Goal: Task Accomplishment & Management: Use online tool/utility

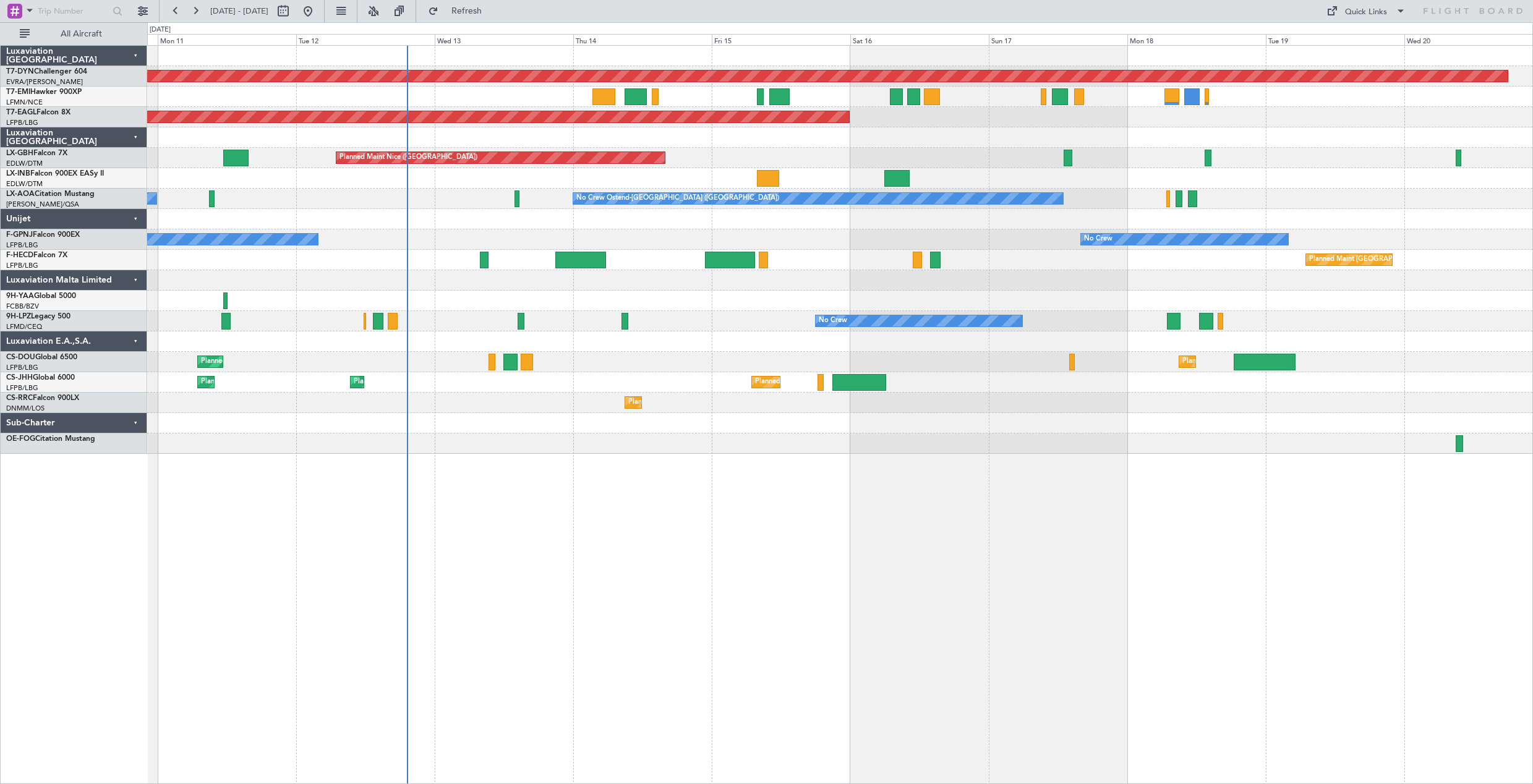
click at [719, 507] on div "Planned Maint [GEOGRAPHIC_DATA]-[GEOGRAPHIC_DATA] Planned Maint [US_STATE] ([GE…" at bounding box center [840, 414] width 1386 height 739
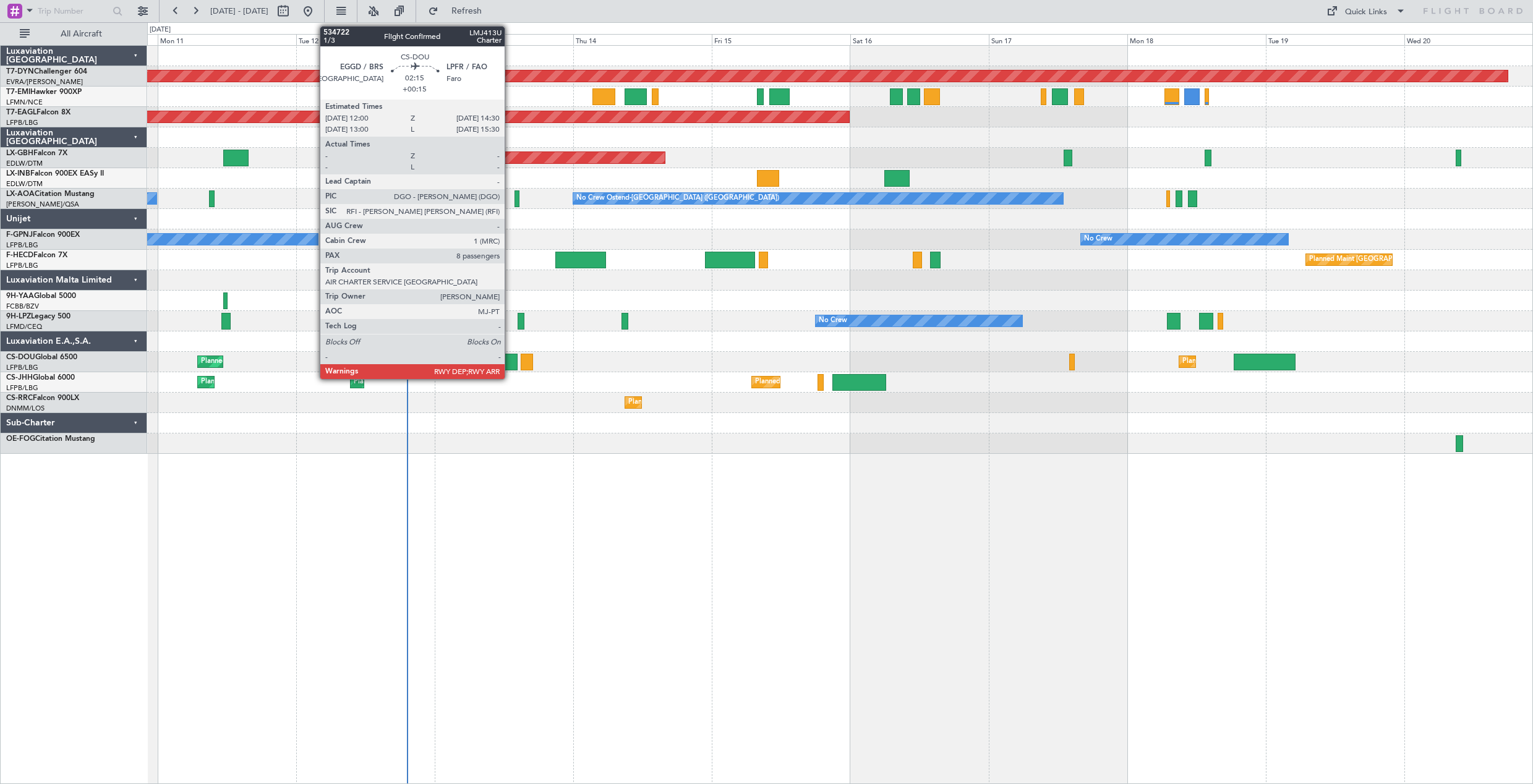
click at [510, 363] on div at bounding box center [510, 362] width 15 height 17
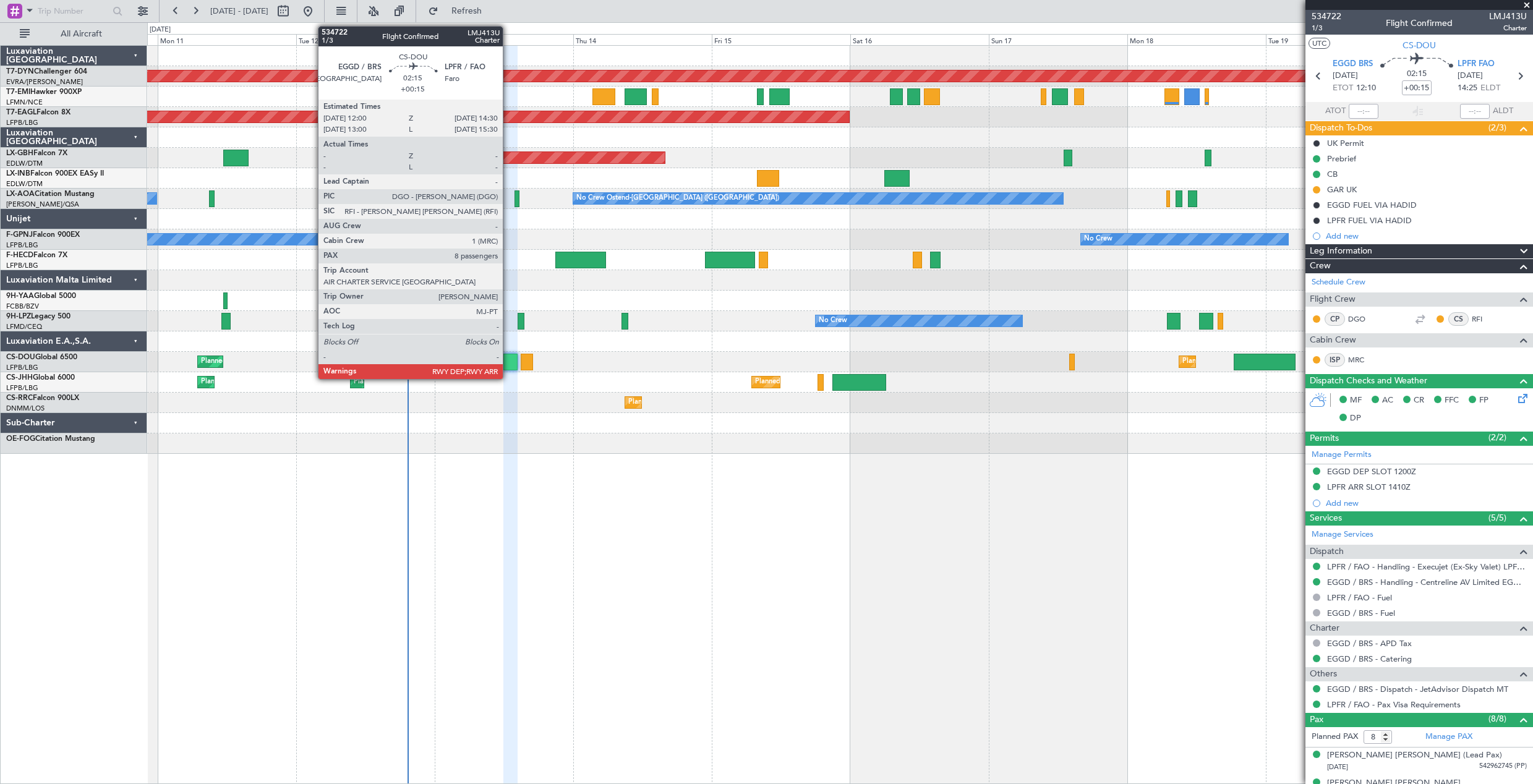
click at [509, 366] on div at bounding box center [510, 362] width 15 height 17
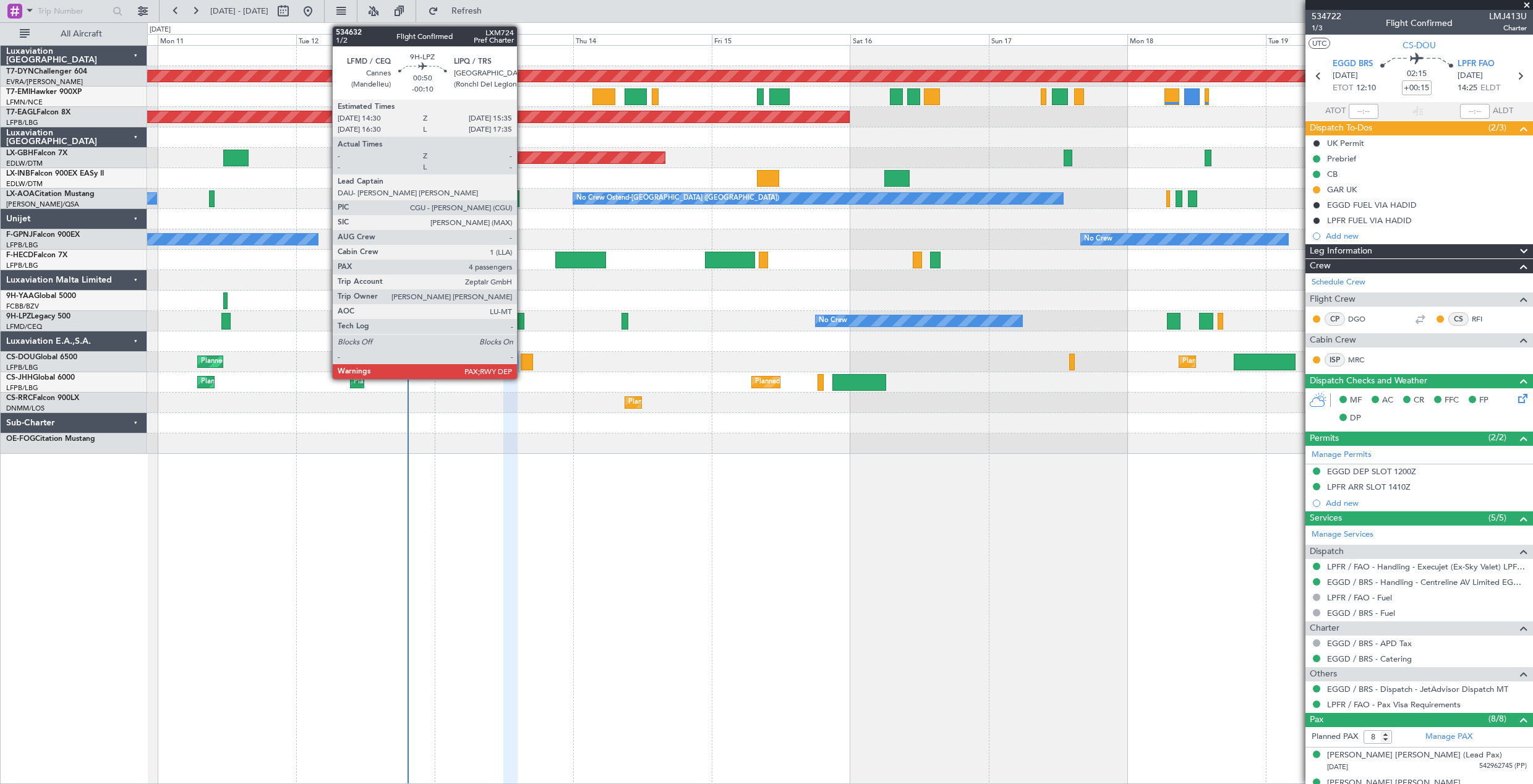
click at [523, 319] on div at bounding box center [521, 321] width 7 height 17
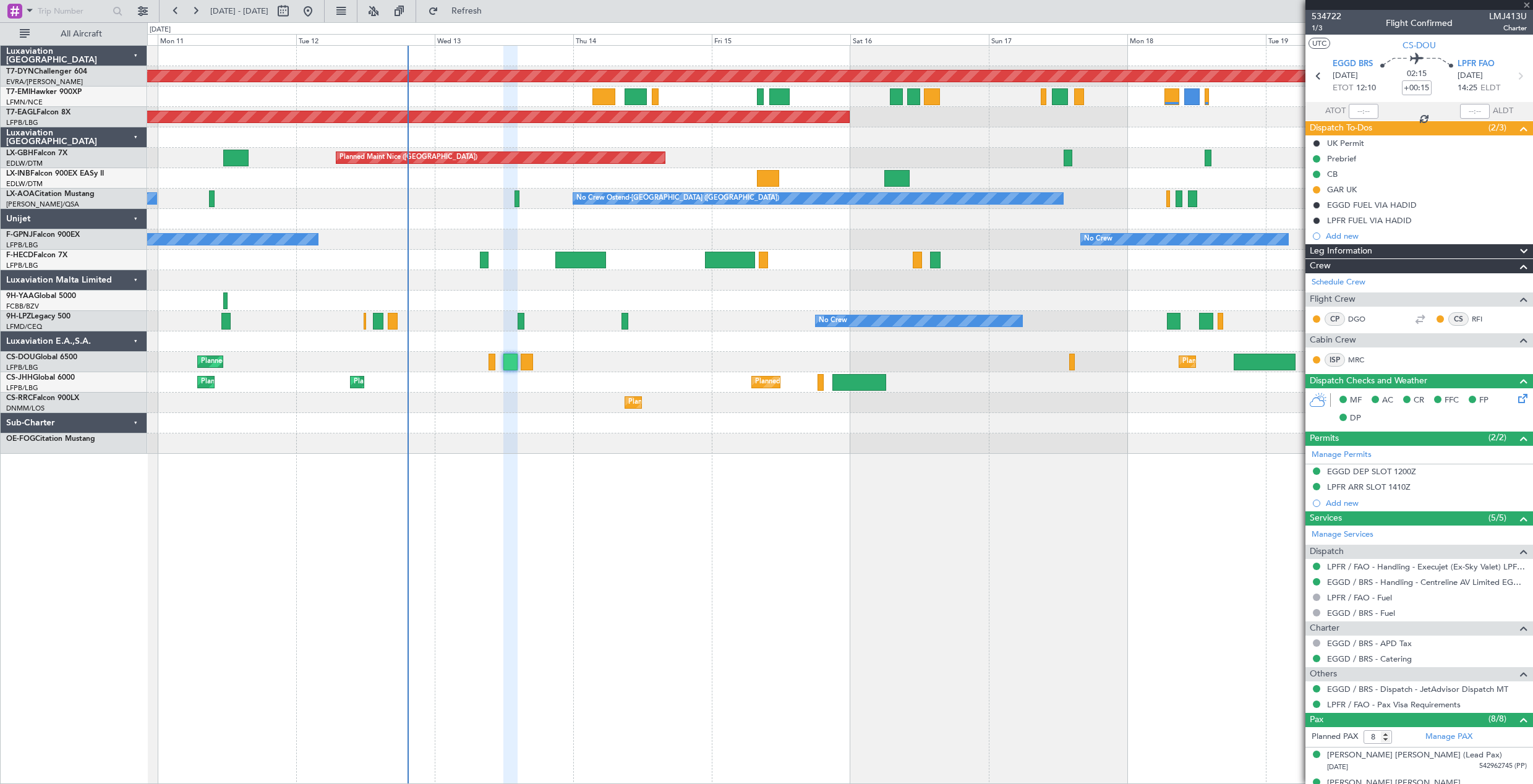
type input "-00:10"
type input "4"
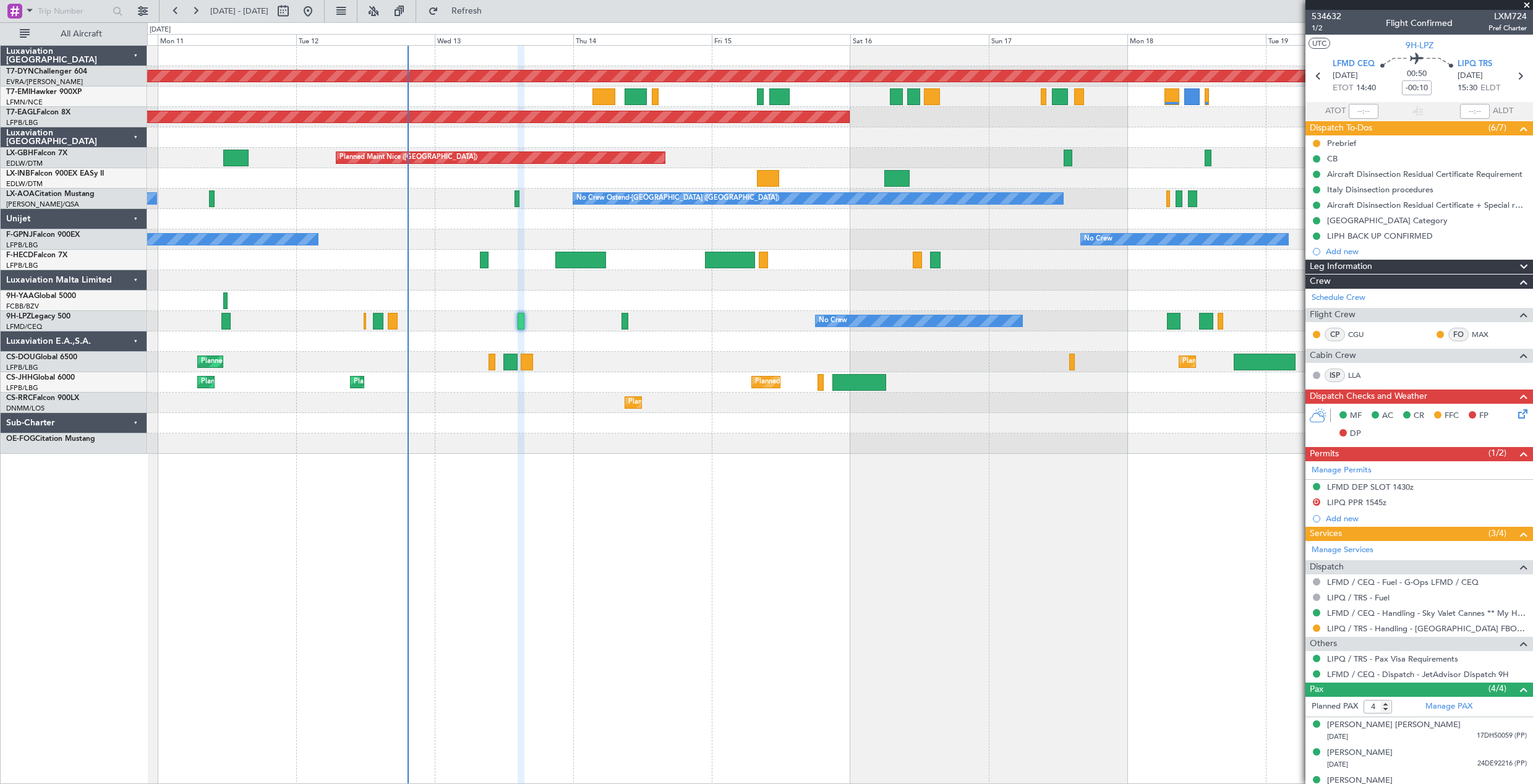
click at [585, 328] on div "No Crew No Crew" at bounding box center [840, 321] width 1386 height 21
click at [549, 330] on div "No Crew No Crew" at bounding box center [840, 321] width 1386 height 21
click at [493, 7] on span "Refresh" at bounding box center [467, 12] width 52 height 9
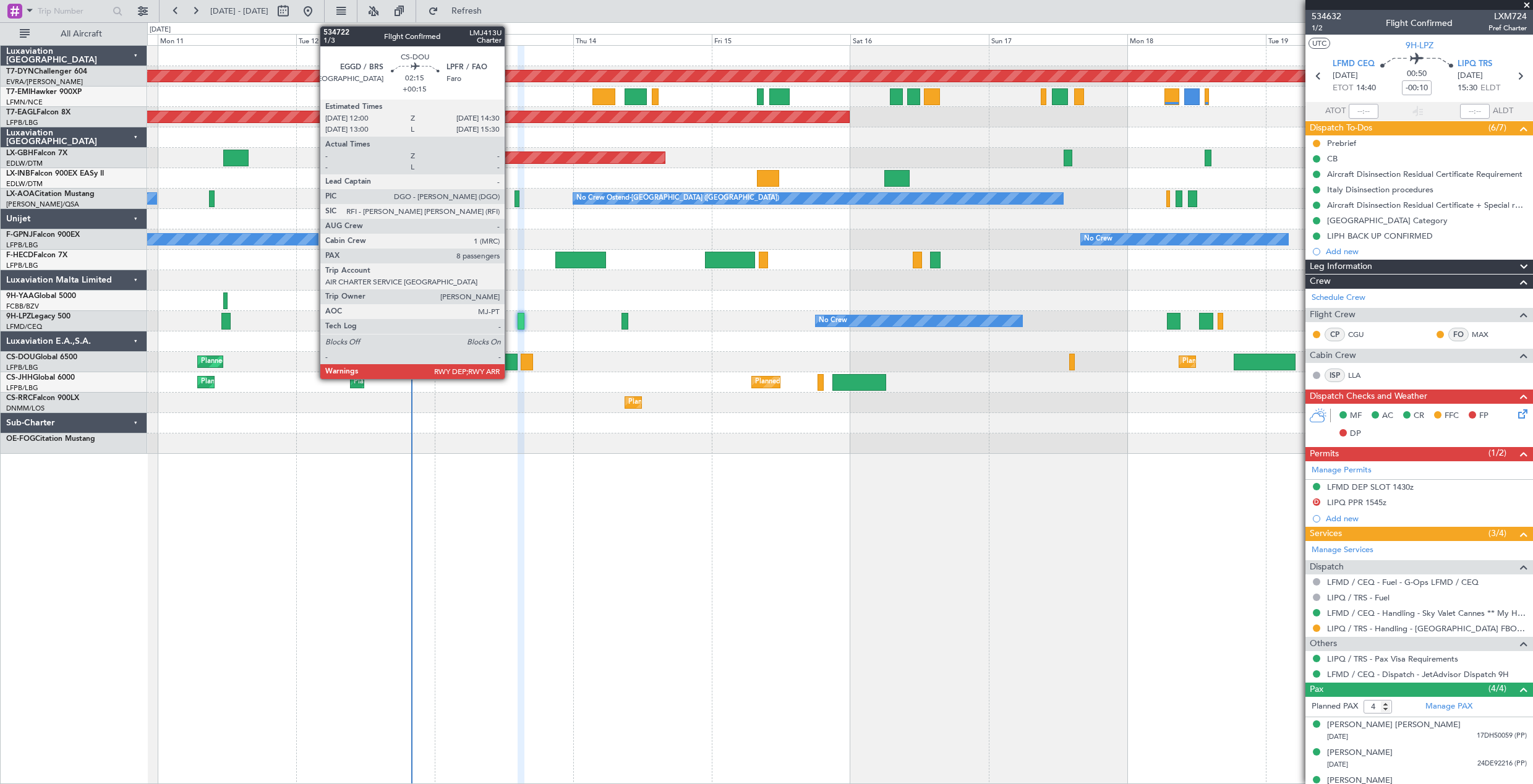
click at [510, 366] on div at bounding box center [510, 362] width 15 height 17
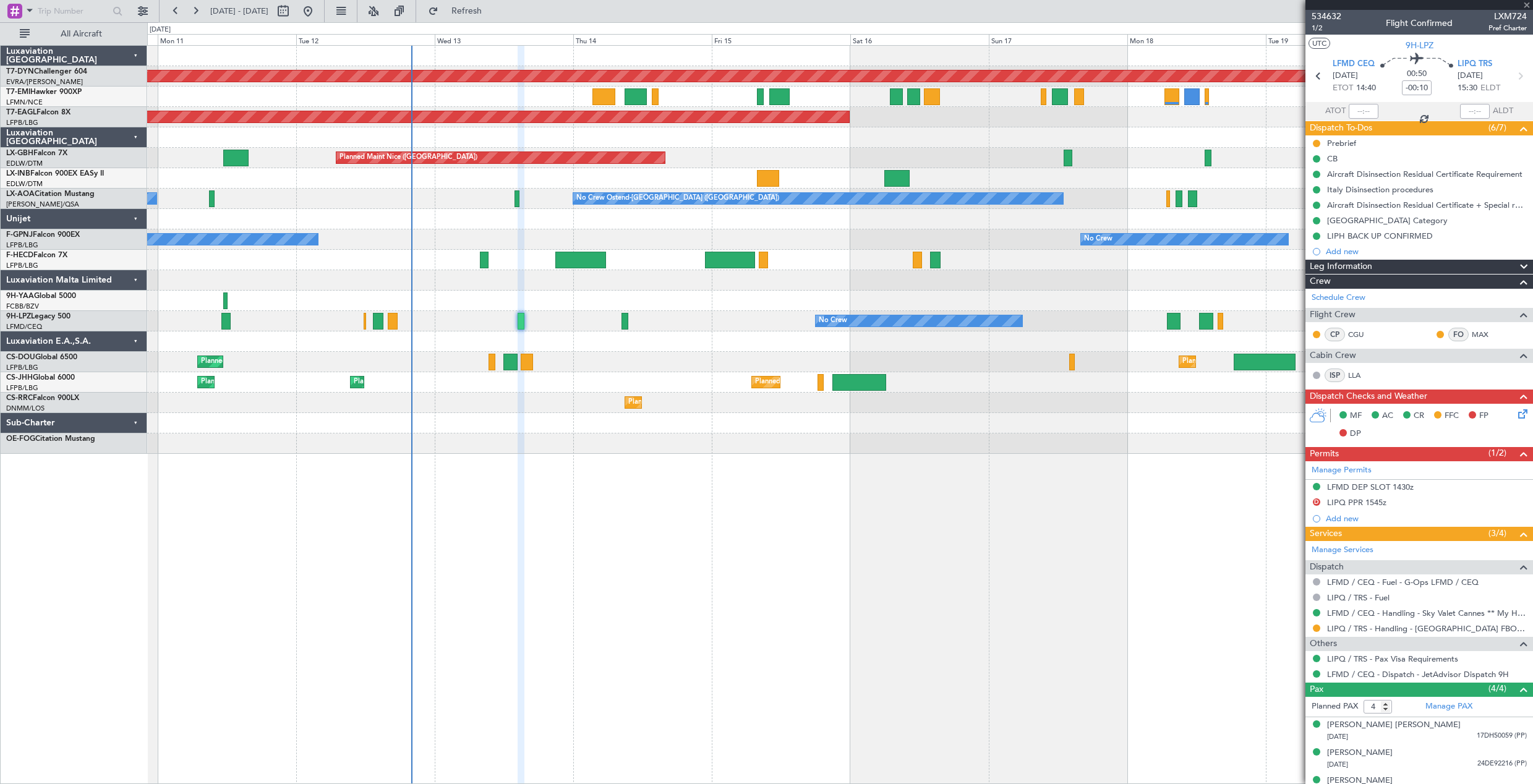
type input "+00:15"
type input "8"
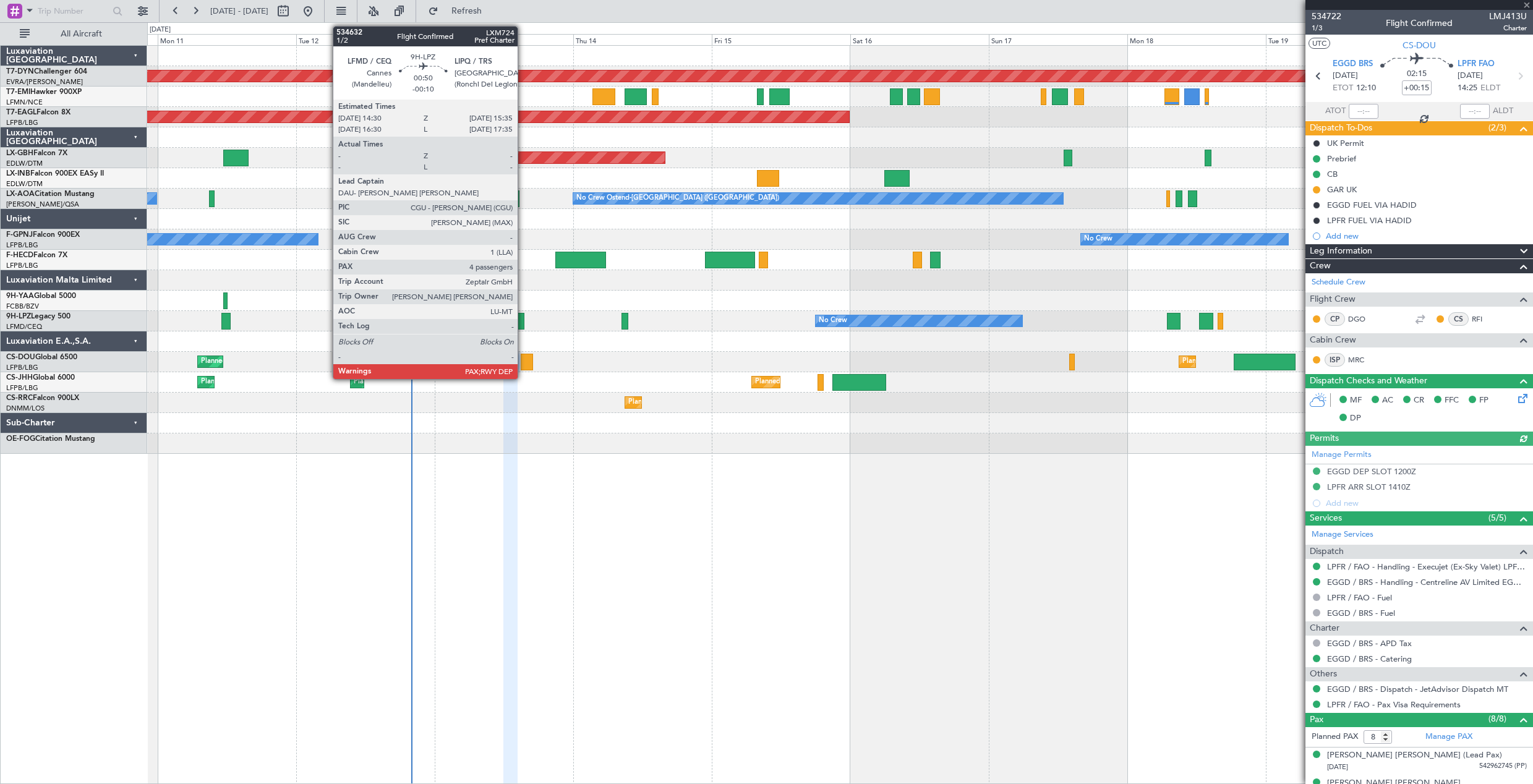
click at [523, 324] on div at bounding box center [521, 321] width 7 height 17
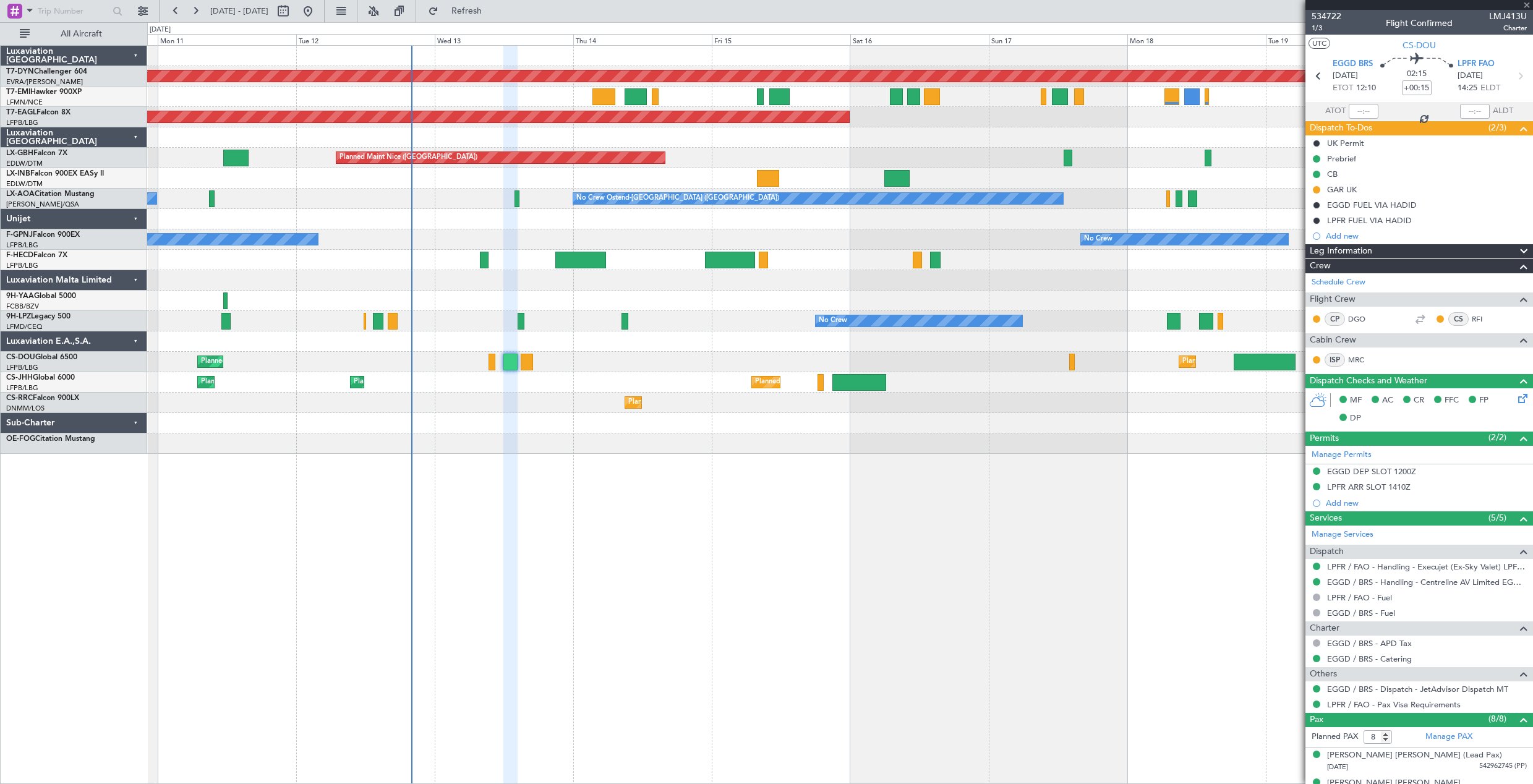
type input "-00:10"
type input "4"
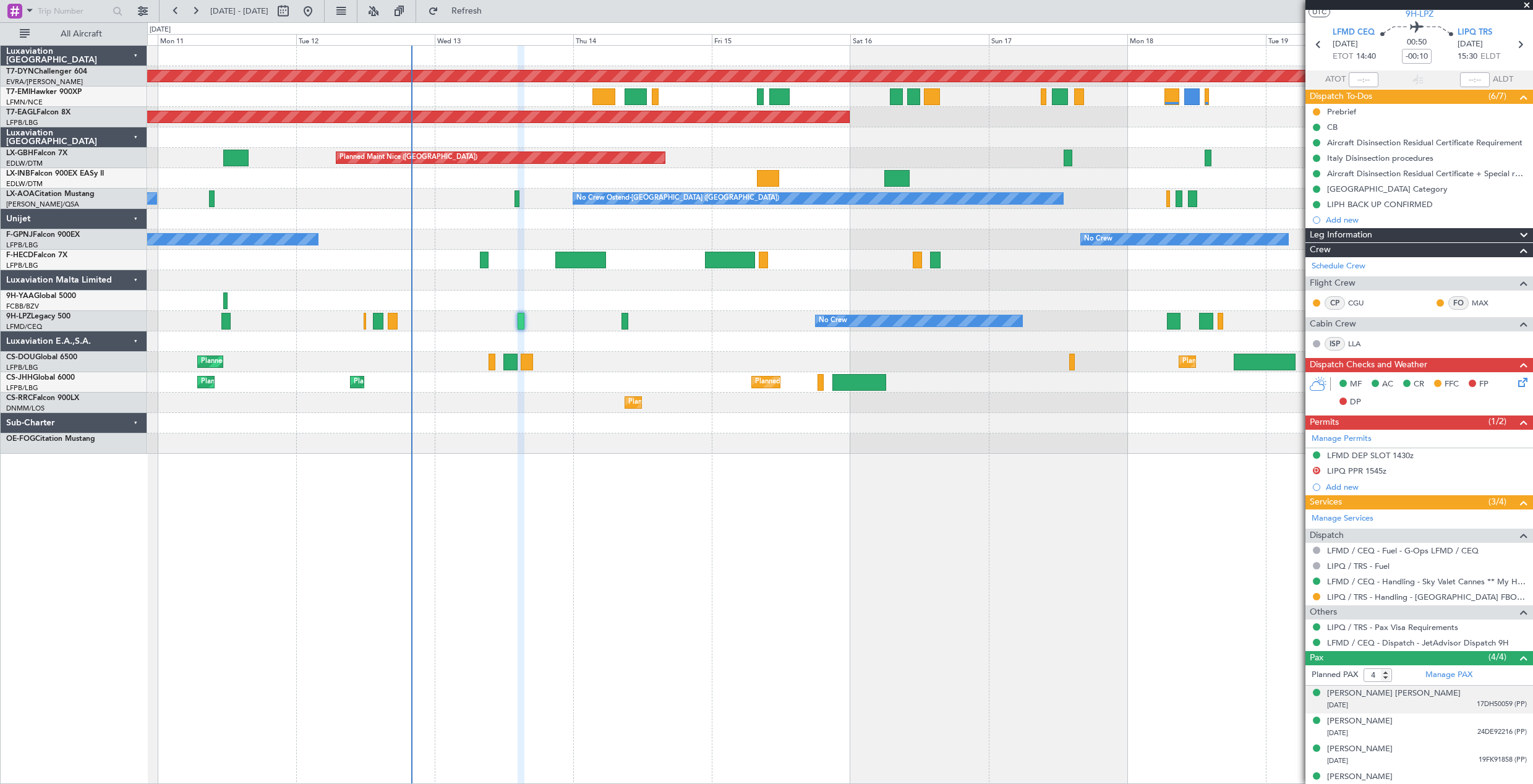
scroll to position [44, 0]
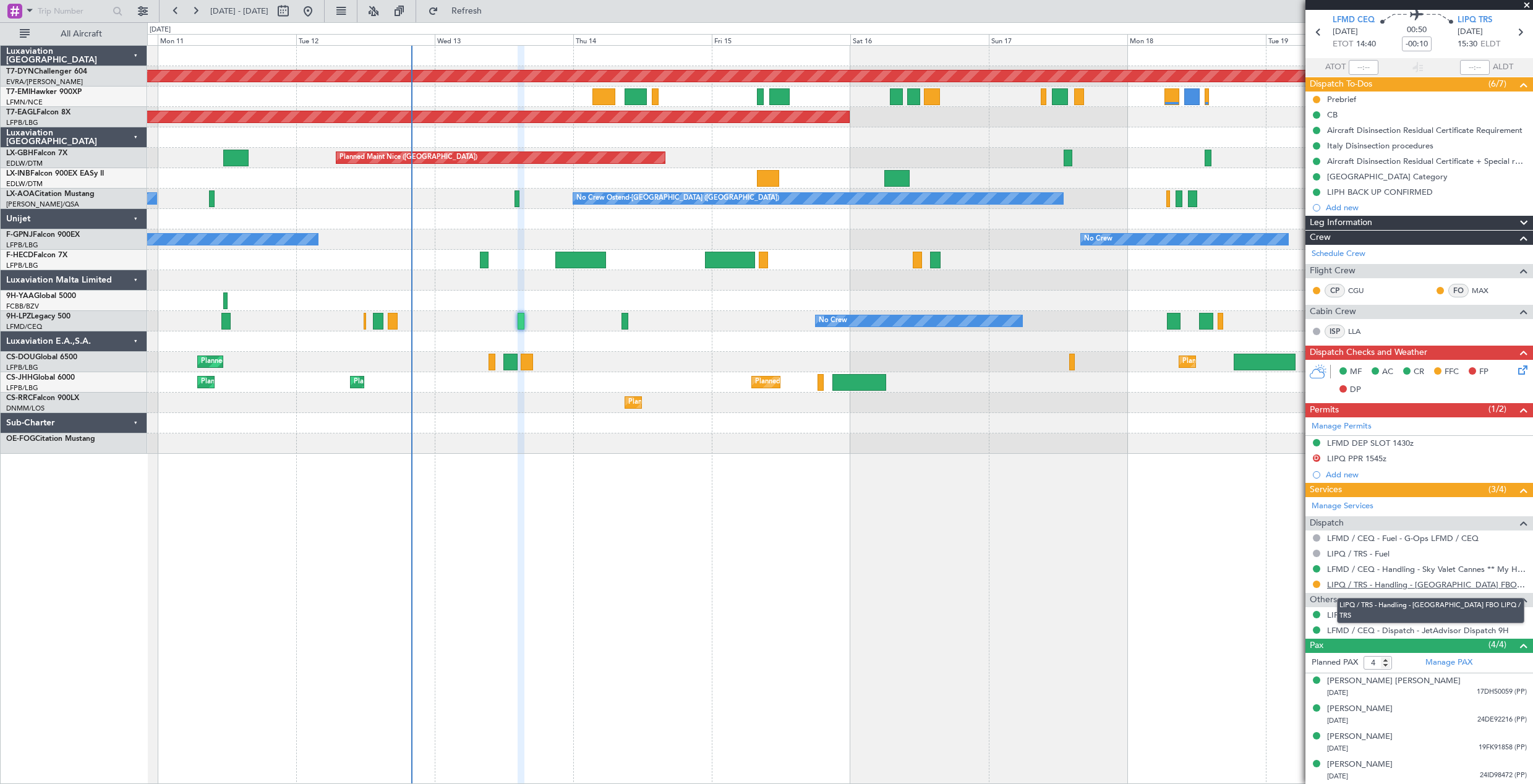
click at [1367, 587] on link "LIPQ / TRS - Handling - [GEOGRAPHIC_DATA] FBO LIPQ / TRS" at bounding box center [1427, 585] width 200 height 11
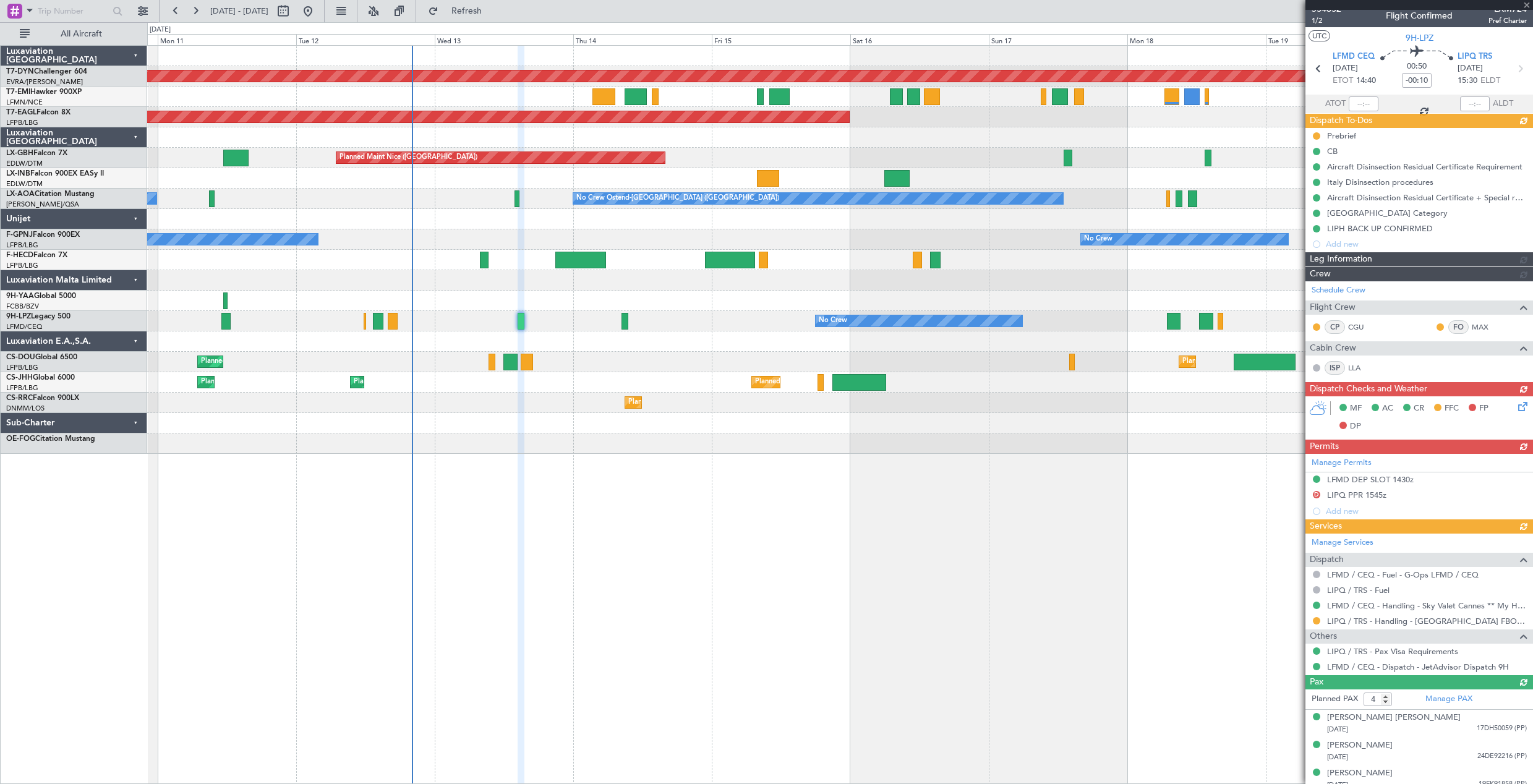
scroll to position [0, 0]
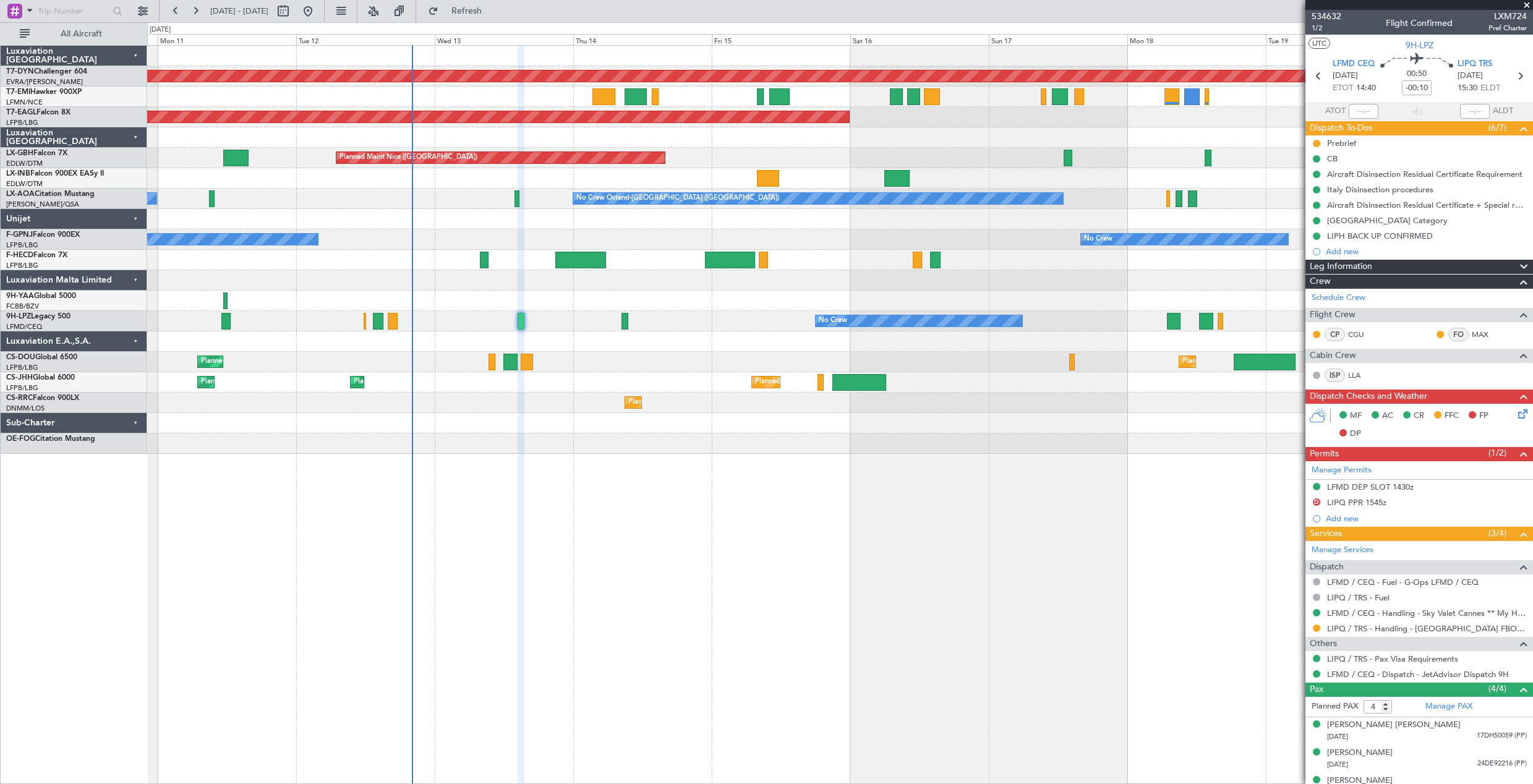
click at [1439, 87] on div "00:50 -00:10" at bounding box center [1416, 75] width 82 height 46
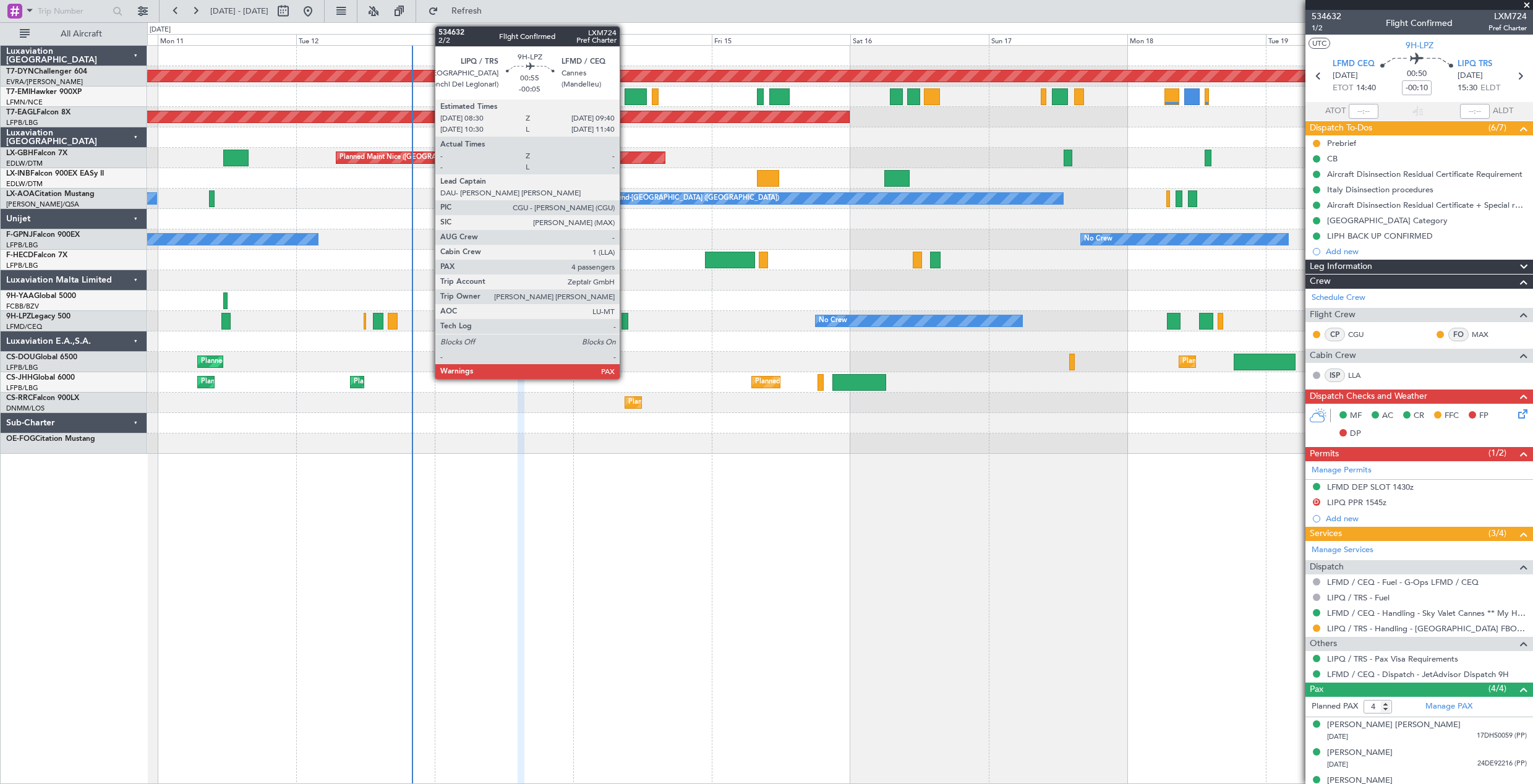
click at [625, 318] on div at bounding box center [625, 321] width 7 height 17
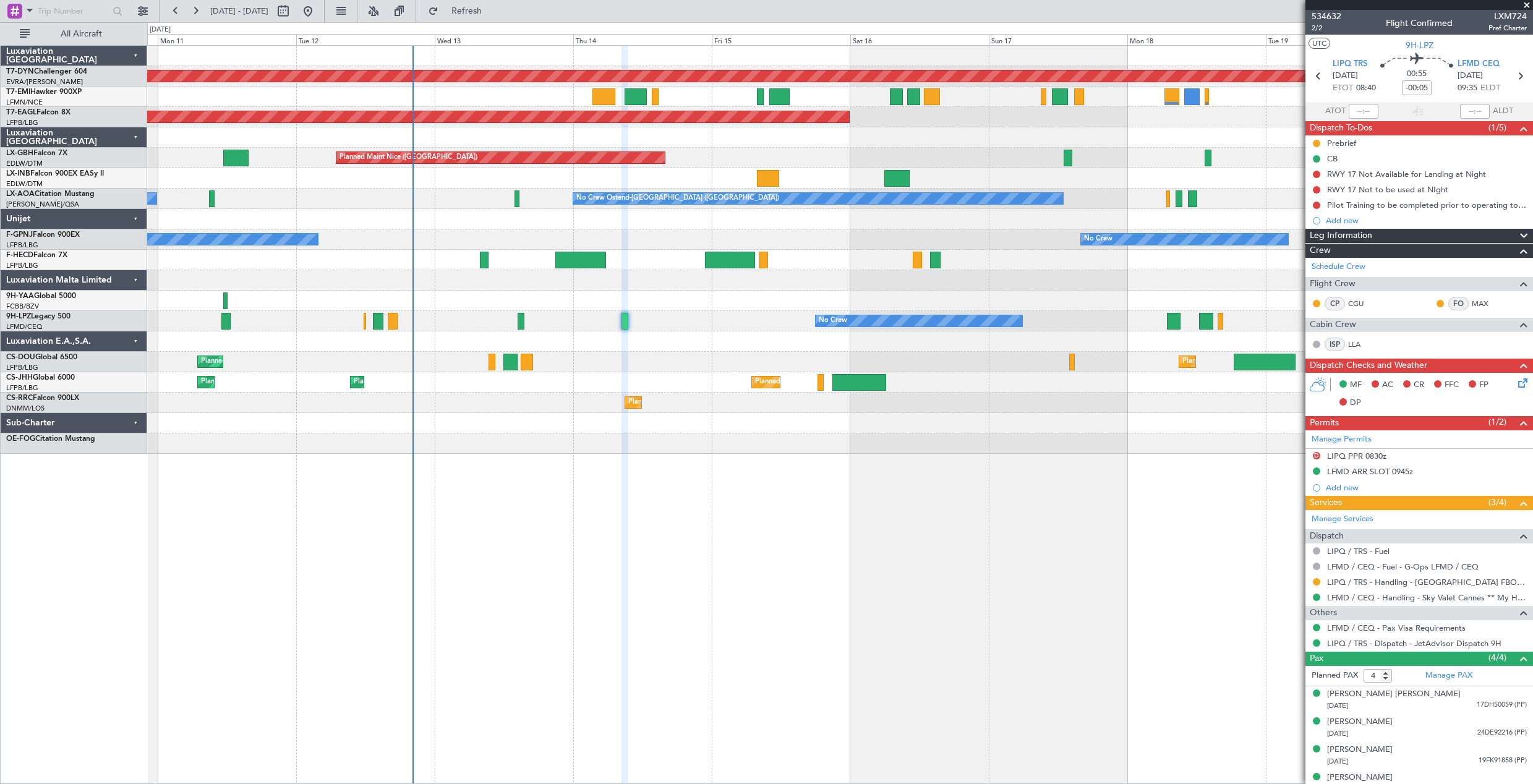
click at [516, 325] on div "No Crew No Crew" at bounding box center [840, 321] width 1386 height 21
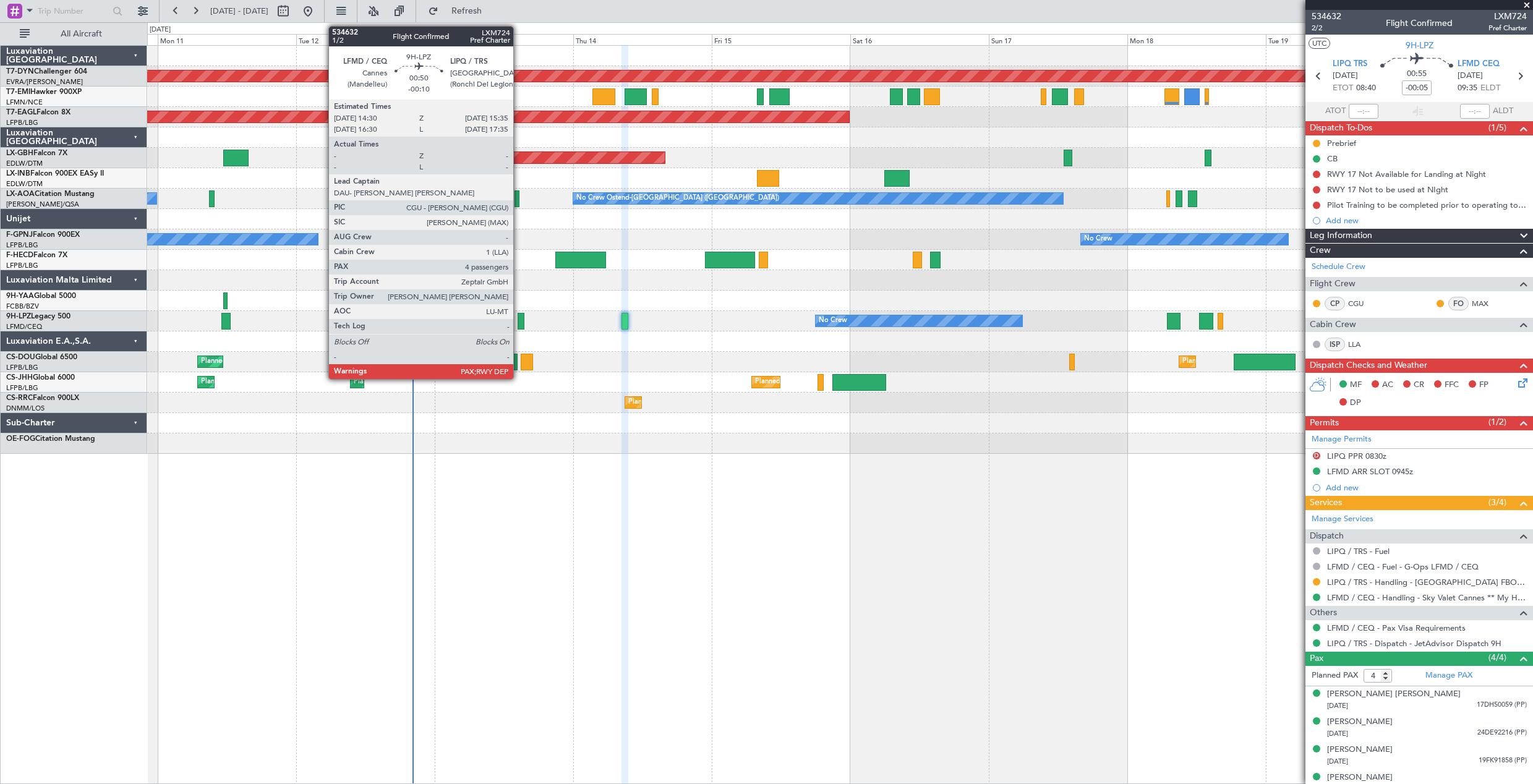
click at [519, 325] on div at bounding box center [521, 321] width 7 height 17
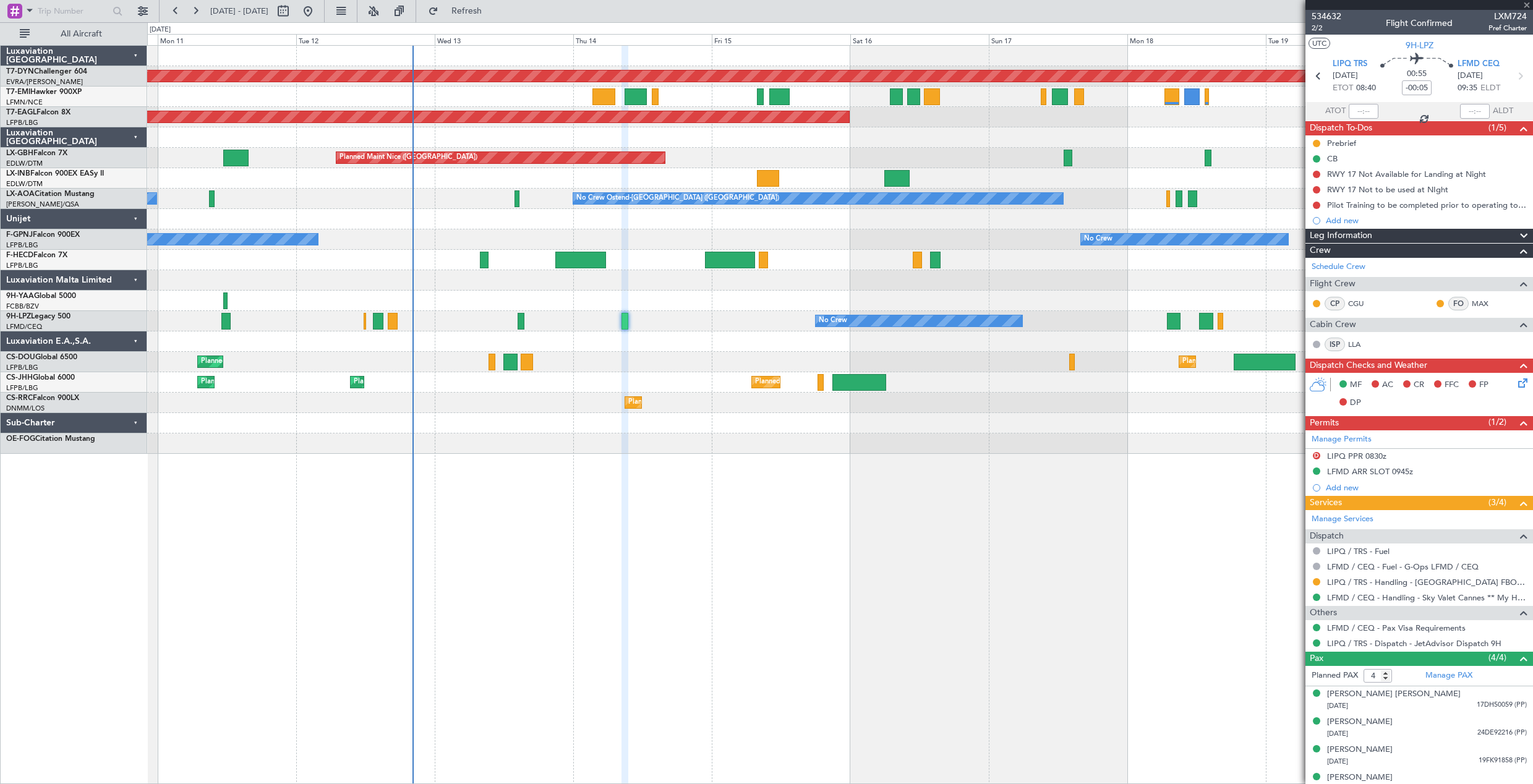
type input "-00:10"
